Goal: Go to known website: Go to known website

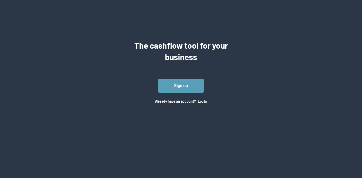
click at [202, 103] on button "Log In" at bounding box center [202, 101] width 9 height 4
